Goal: Check status: Check status

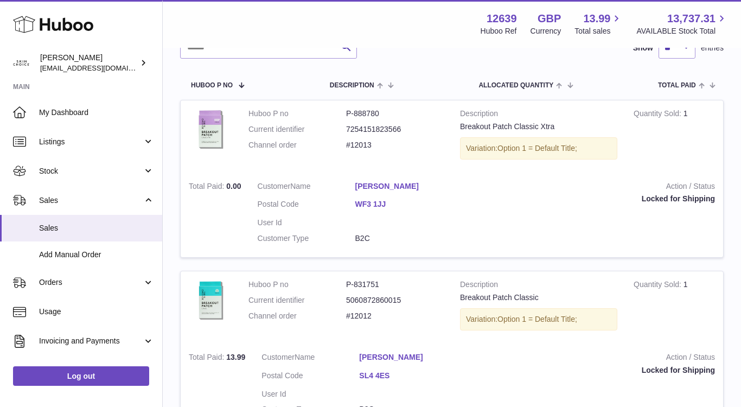
scroll to position [110, 0]
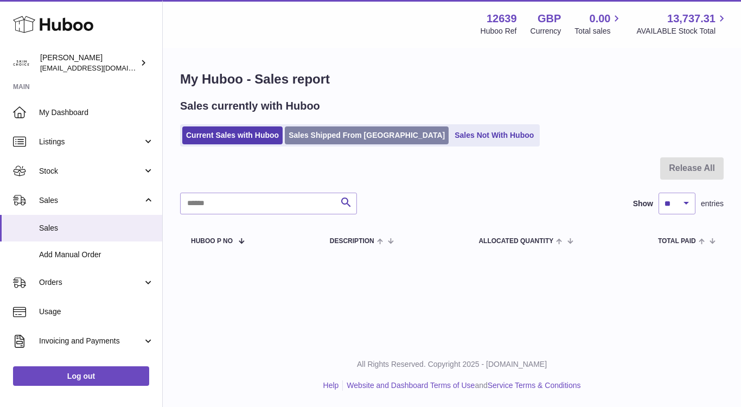
click at [345, 138] on link "Sales Shipped From [GEOGRAPHIC_DATA]" at bounding box center [367, 135] width 164 height 18
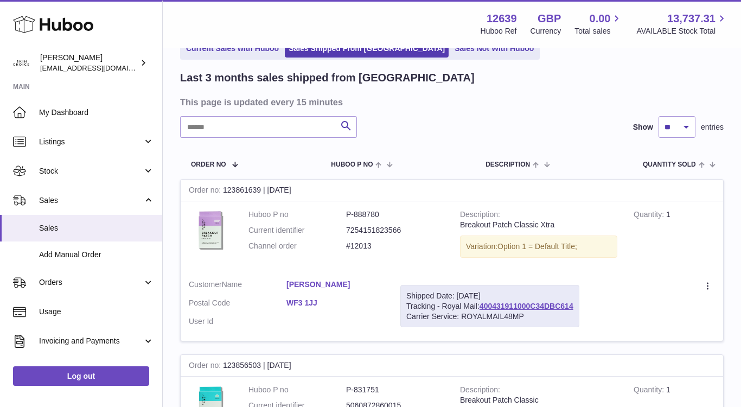
scroll to position [66, 0]
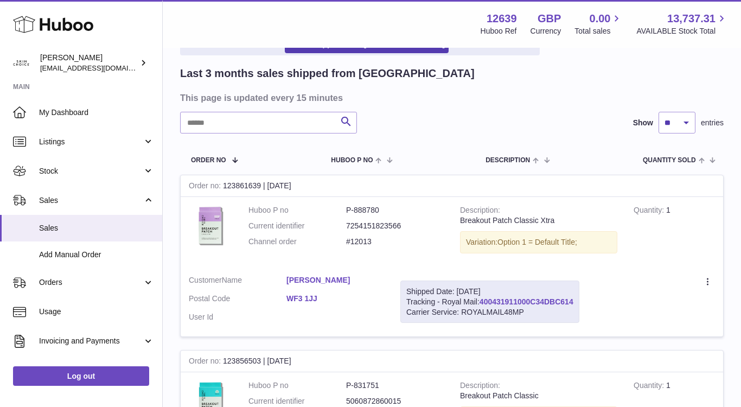
drag, startPoint x: 576, startPoint y: 301, endPoint x: 483, endPoint y: 303, distance: 93.4
click at [483, 303] on div "Shipped Date: [DATE] Tracking - Royal Mail: 400431911000C34DBC614 Carrier Servi…" at bounding box center [490, 302] width 179 height 43
copy link "400431911000C34DBC614"
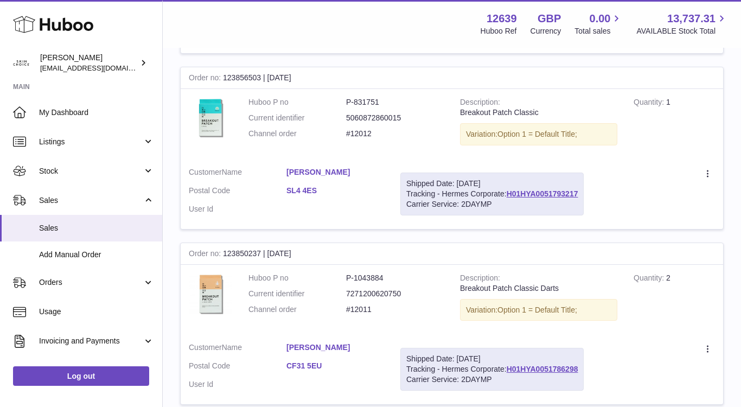
scroll to position [388, 0]
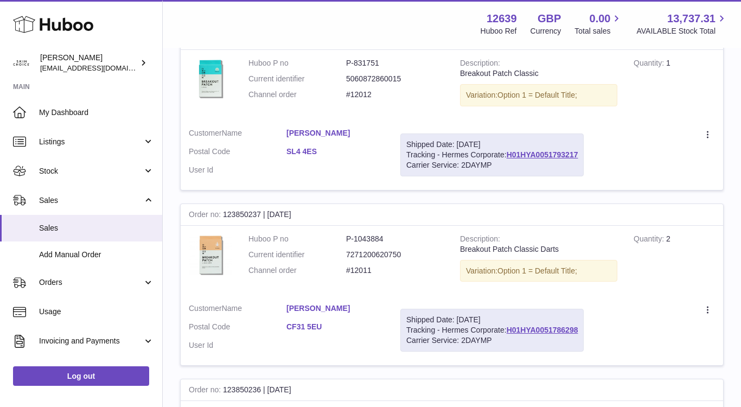
drag, startPoint x: 584, startPoint y: 154, endPoint x: 503, endPoint y: 153, distance: 81.4
click at [503, 153] on div "Shipped Date: [DATE] Tracking - Hermes Corporate: H01HYA0051793217 Carrier Serv…" at bounding box center [492, 155] width 183 height 43
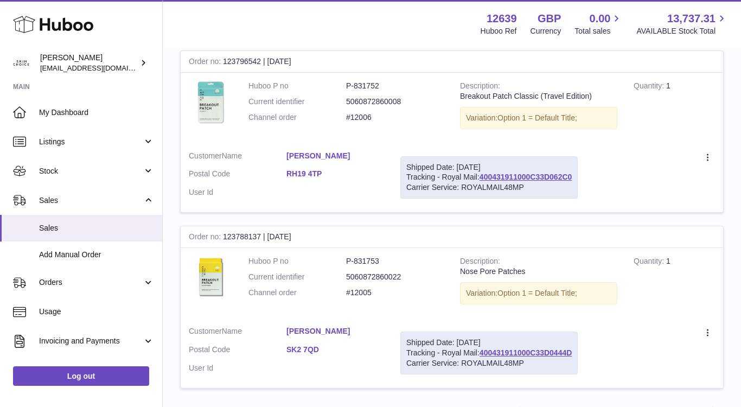
scroll to position [1696, 0]
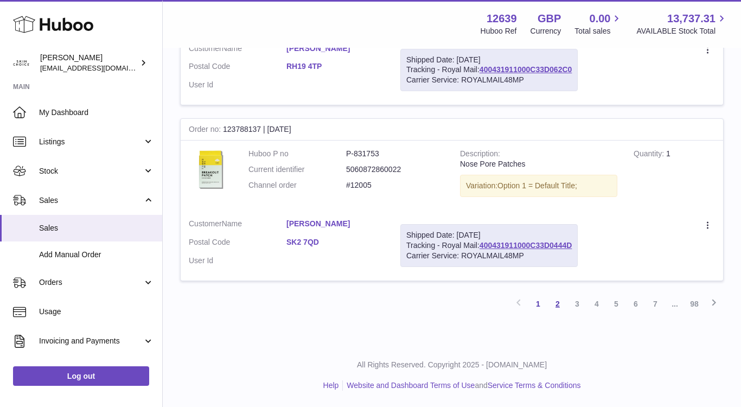
click at [563, 302] on link "2" at bounding box center [558, 304] width 20 height 20
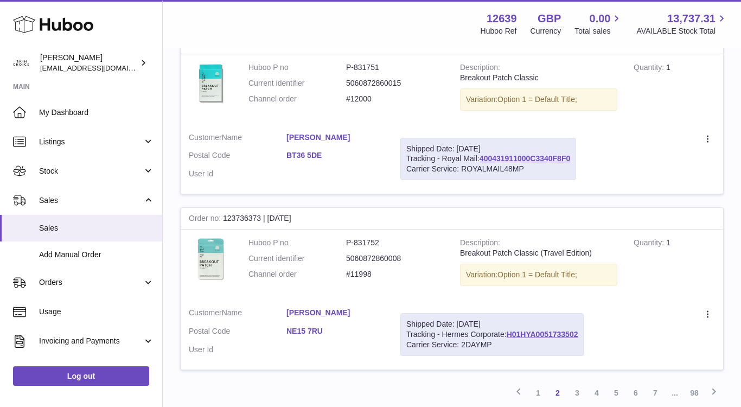
scroll to position [1614, 0]
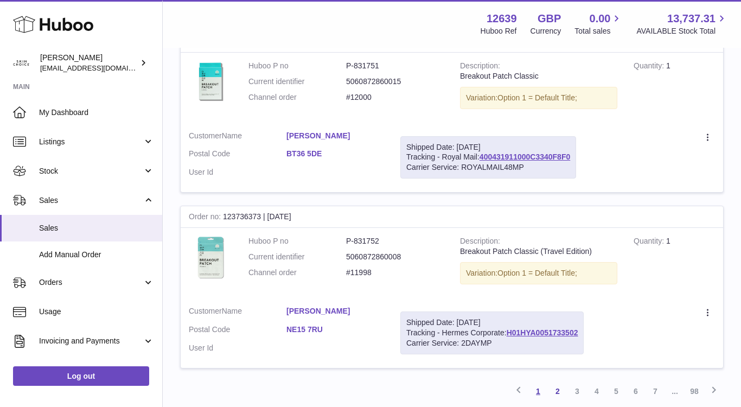
click at [542, 391] on link "1" at bounding box center [539, 392] width 20 height 20
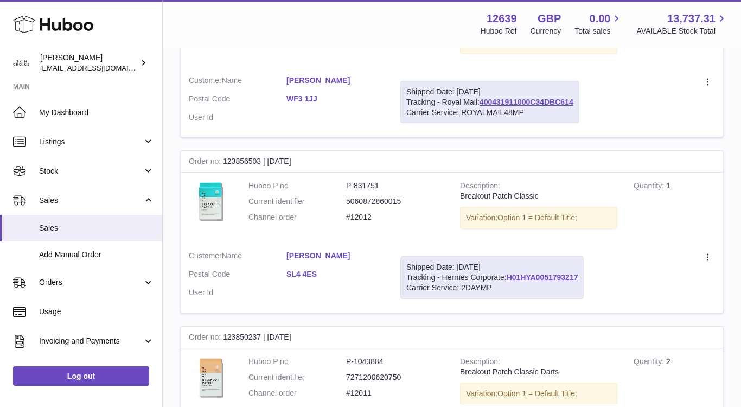
scroll to position [320, 0]
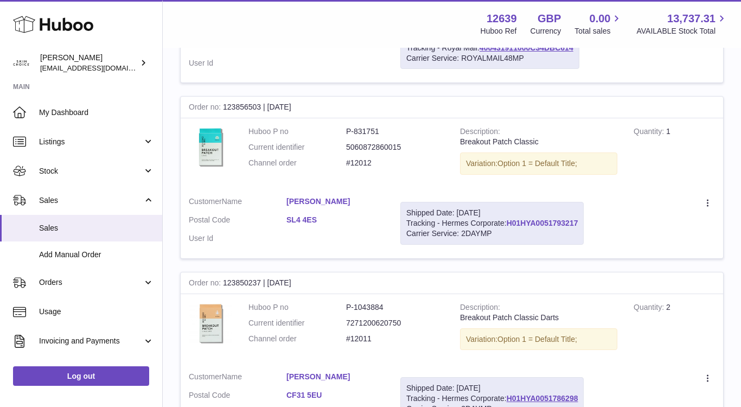
drag, startPoint x: 581, startPoint y: 219, endPoint x: 509, endPoint y: 225, distance: 73.0
click at [509, 225] on div "Shipped Date: [DATE] Tracking - Hermes Corporate: H01HYA0051793217 Carrier Serv…" at bounding box center [492, 223] width 183 height 43
copy link "H01HYA0051793217"
